Goal: Book appointment/travel/reservation

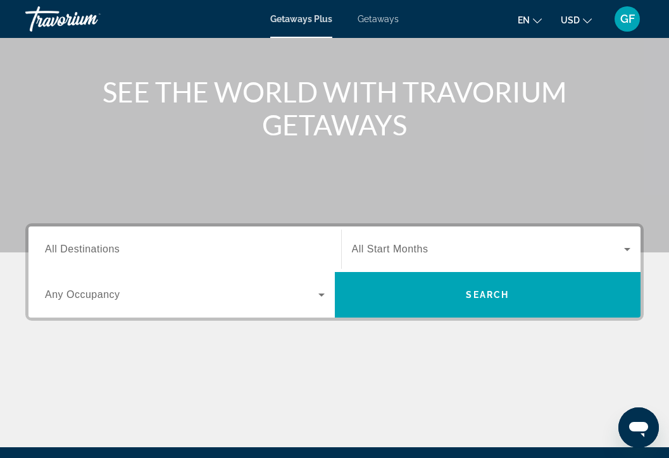
scroll to position [127, 0]
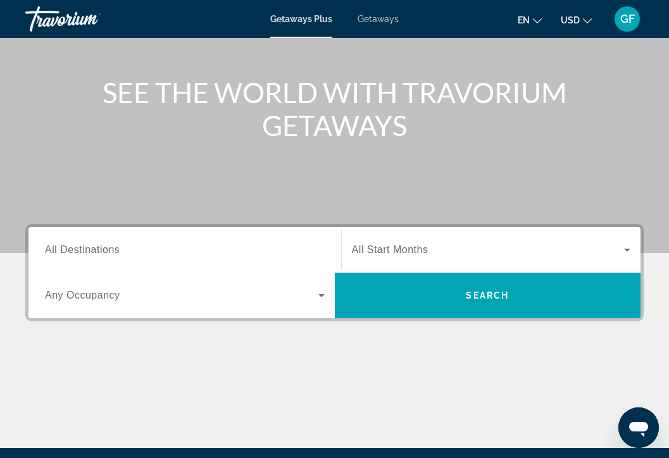
click at [84, 252] on span "All Destinations" at bounding box center [82, 249] width 75 height 11
click at [84, 252] on input "Destination All Destinations" at bounding box center [185, 250] width 280 height 15
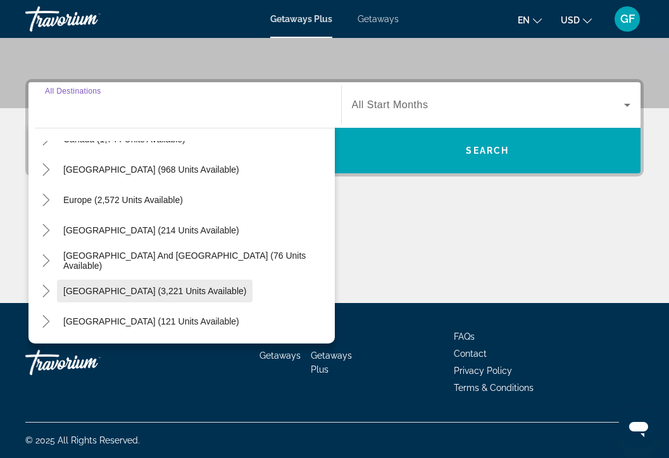
scroll to position [113, 0]
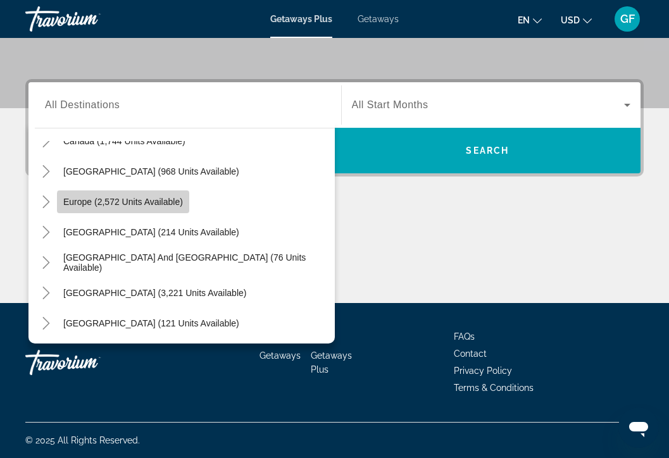
click at [141, 203] on span "Europe (2,572 units available)" at bounding box center [123, 202] width 120 height 10
type input "**********"
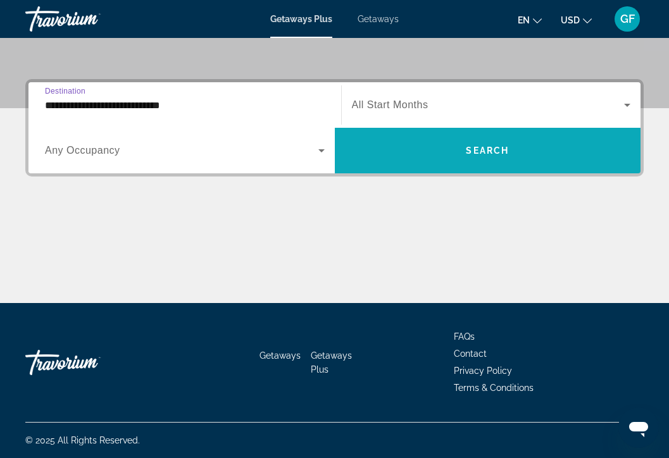
click at [463, 144] on span "Search widget" at bounding box center [488, 150] width 306 height 30
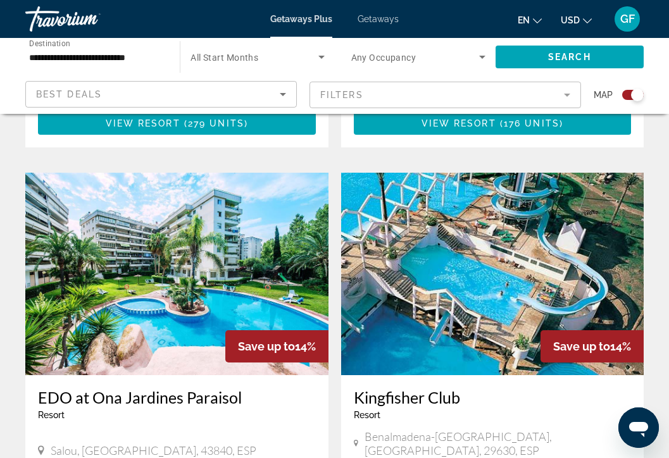
scroll to position [2216, 0]
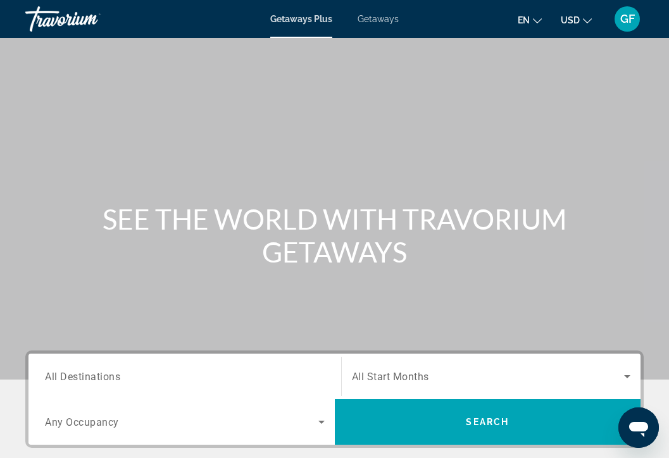
click at [631, 17] on span "GF" at bounding box center [627, 19] width 15 height 13
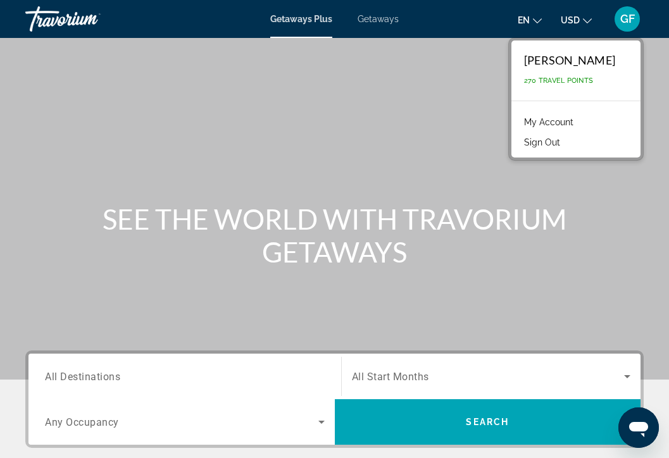
click at [467, 110] on div "Main content" at bounding box center [334, 190] width 669 height 380
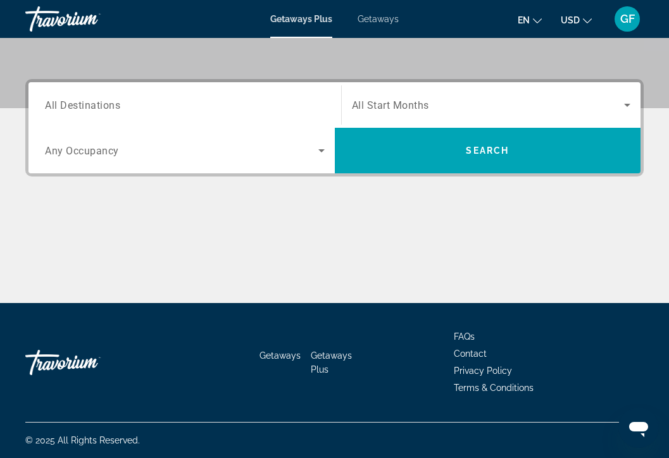
scroll to position [272, 0]
